Goal: Transaction & Acquisition: Download file/media

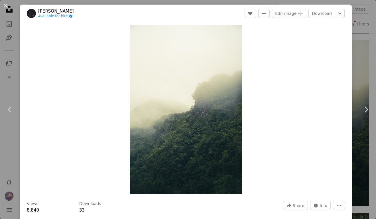
scroll to position [4129, 0]
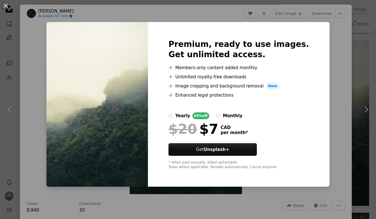
click at [42, 69] on div "An X shape Premium, ready to use images. Get unlimited access. A plus sign Memb…" at bounding box center [188, 109] width 376 height 219
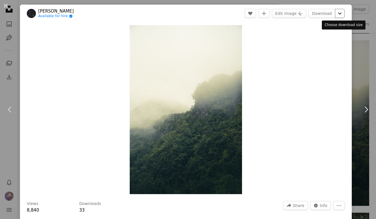
click at [345, 14] on icon "Chevron down" at bounding box center [340, 13] width 9 height 7
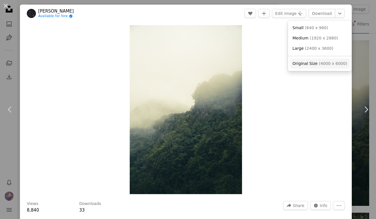
click at [337, 62] on span "( 4000 x 6000 )" at bounding box center [333, 63] width 28 height 5
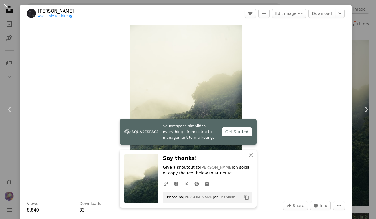
click at [5, 4] on button "An X shape" at bounding box center [5, 5] width 7 height 7
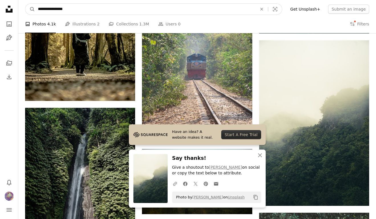
click at [156, 11] on input "**********" at bounding box center [145, 9] width 221 height 11
type input "****"
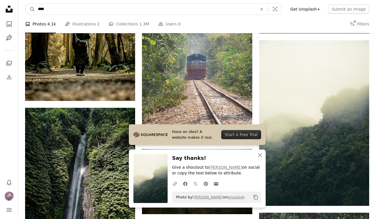
click button "A magnifying glass" at bounding box center [30, 9] width 10 height 11
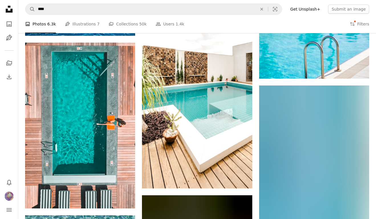
scroll to position [1737, 0]
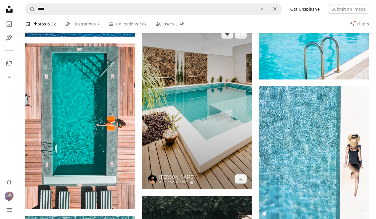
click at [217, 103] on img at bounding box center [197, 106] width 110 height 165
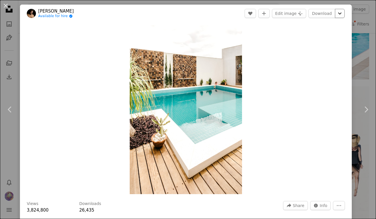
click at [345, 11] on icon "Chevron down" at bounding box center [340, 13] width 9 height 7
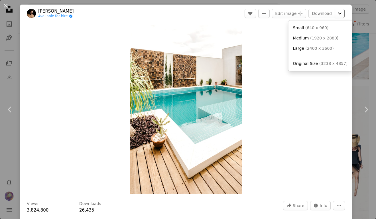
click at [345, 11] on icon "Chevron down" at bounding box center [340, 13] width 9 height 7
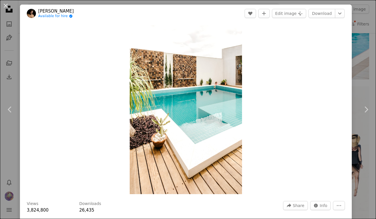
click at [198, 121] on img "Zoom in on this image" at bounding box center [186, 109] width 112 height 169
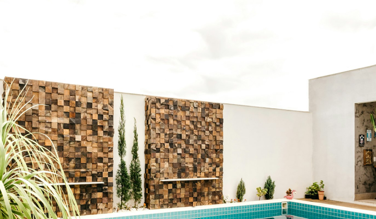
scroll to position [173, 0]
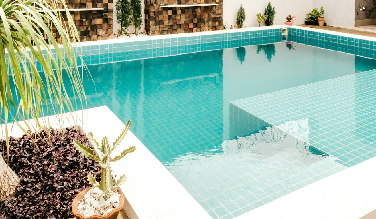
click at [192, 72] on img "Zoom out on this image" at bounding box center [188, 108] width 377 height 565
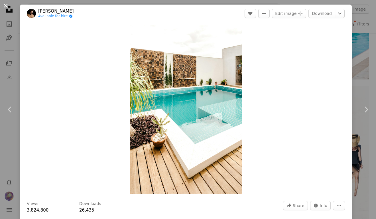
click at [5, 5] on button "An X shape" at bounding box center [5, 5] width 7 height 7
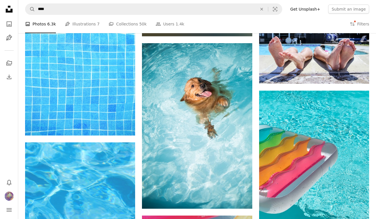
scroll to position [3871, 0]
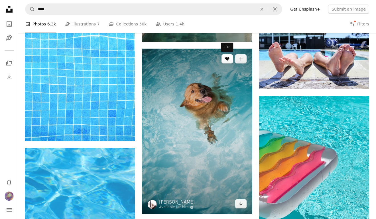
click at [227, 62] on button "A heart" at bounding box center [227, 58] width 11 height 9
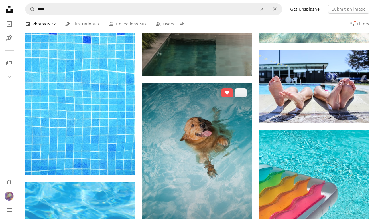
scroll to position [3837, 0]
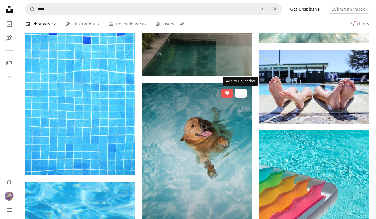
click at [241, 95] on icon "Add to Collection" at bounding box center [241, 93] width 4 height 4
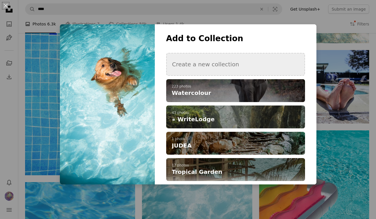
click at [240, 64] on button "Create a new collection" at bounding box center [235, 64] width 139 height 23
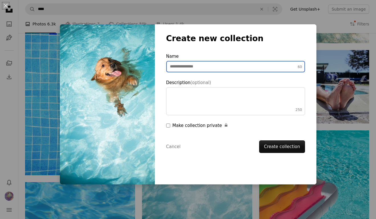
click at [240, 64] on input "Name 60" at bounding box center [235, 66] width 139 height 11
type input "**********"
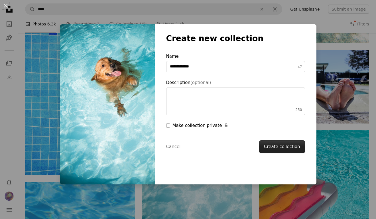
click at [283, 148] on button "Create collection" at bounding box center [282, 146] width 46 height 13
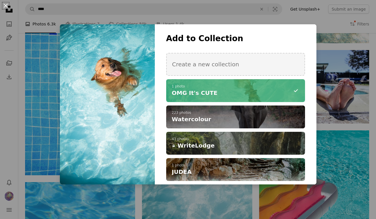
click at [5, 4] on button "An X shape" at bounding box center [5, 5] width 7 height 7
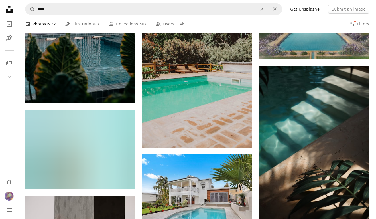
scroll to position [5361, 0]
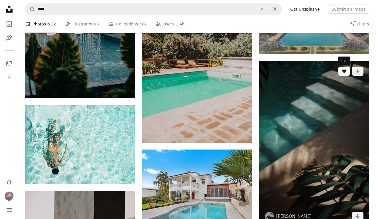
click at [343, 73] on icon "A heart" at bounding box center [344, 71] width 5 height 5
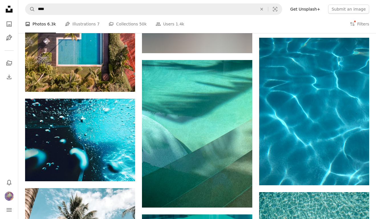
scroll to position [8002, 0]
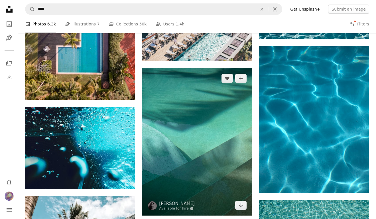
click at [212, 114] on img at bounding box center [197, 141] width 110 height 147
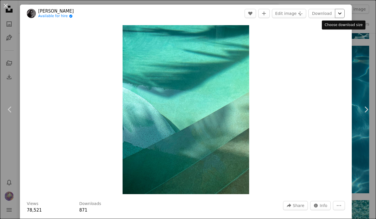
click at [342, 14] on icon "Choose download size" at bounding box center [339, 14] width 3 height 2
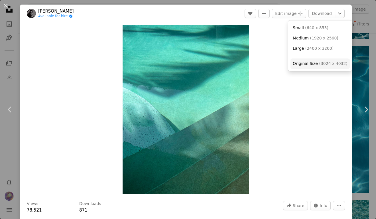
click at [336, 64] on span "( 3024 x 4032 )" at bounding box center [333, 63] width 28 height 5
